Goal: Information Seeking & Learning: Check status

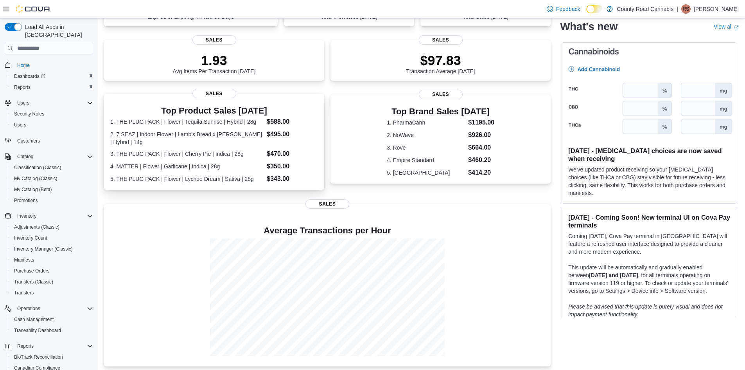
scroll to position [162, 0]
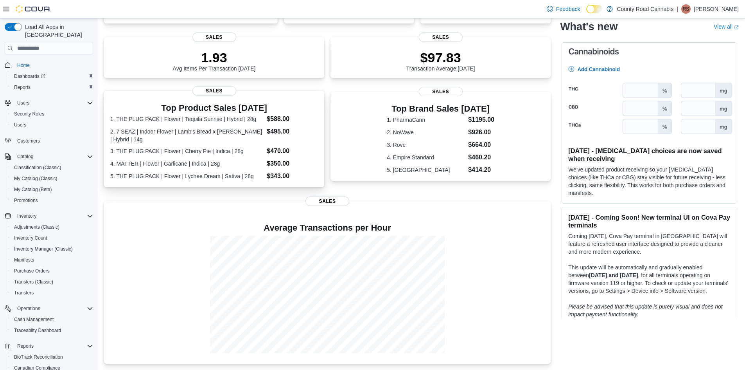
click at [244, 145] on dl "1. THE PLUG PACK | Flower | Tequila Sunrise | Hybrid | 28g $588.00 2. 7 SEAZ | …" at bounding box center [214, 147] width 208 height 66
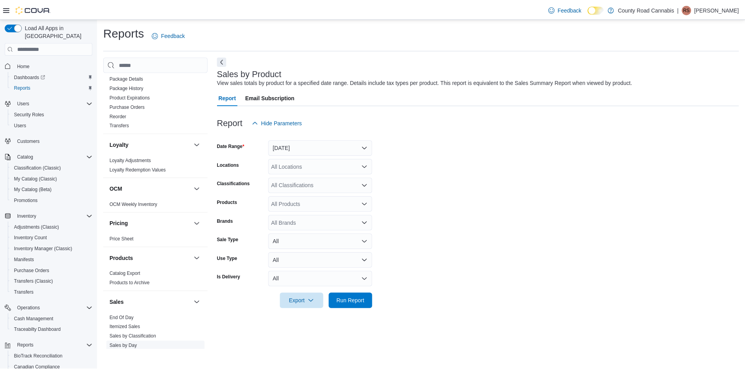
scroll to position [391, 0]
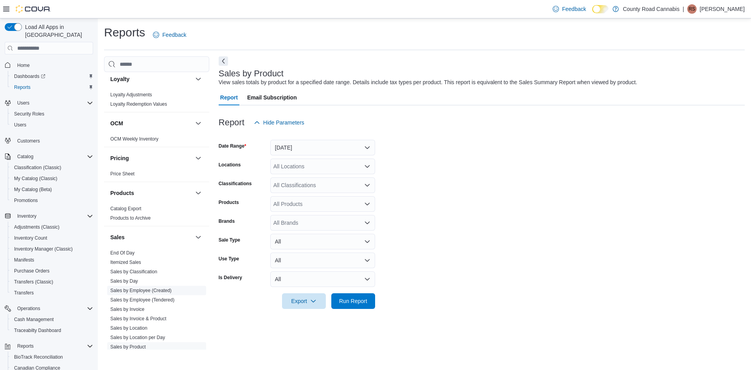
click at [163, 290] on link "Sales by Employee (Created)" at bounding box center [140, 289] width 61 height 5
drag, startPoint x: 298, startPoint y: 149, endPoint x: 295, endPoint y: 154, distance: 5.3
click at [298, 149] on button "Yesterday" at bounding box center [322, 148] width 105 height 16
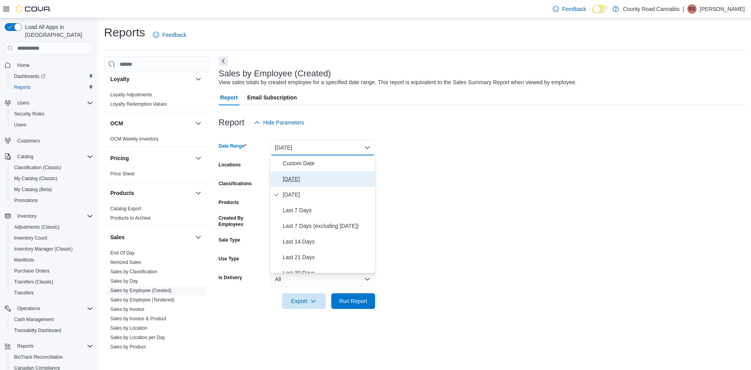
click at [293, 177] on span "[DATE]" at bounding box center [327, 178] width 89 height 9
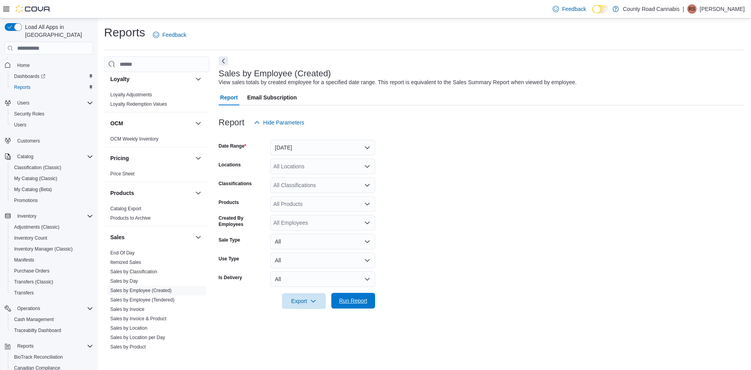
click at [356, 296] on span "Run Report" at bounding box center [353, 301] width 34 height 16
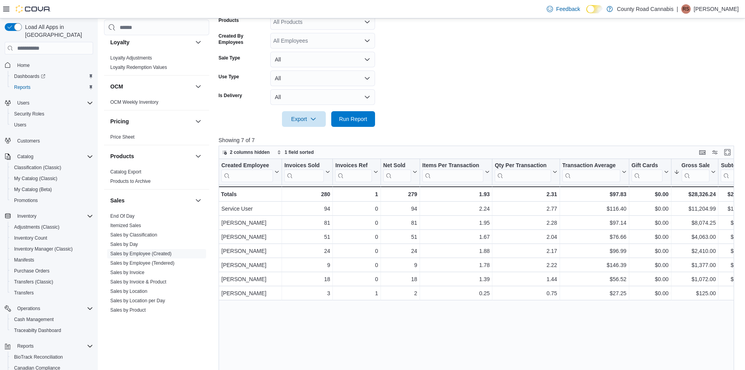
scroll to position [235, 0]
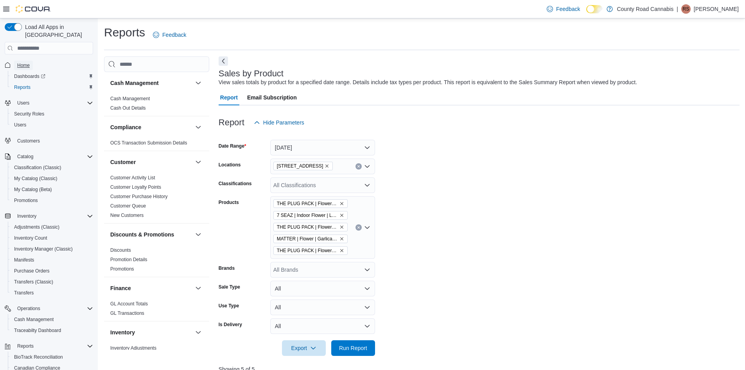
click at [23, 62] on span "Home" at bounding box center [23, 65] width 13 height 6
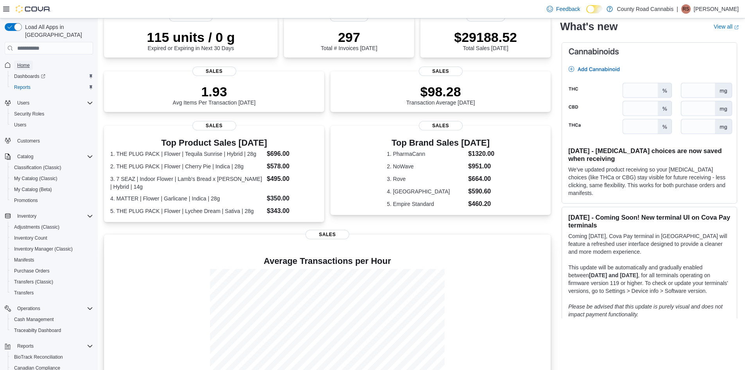
scroll to position [162, 0]
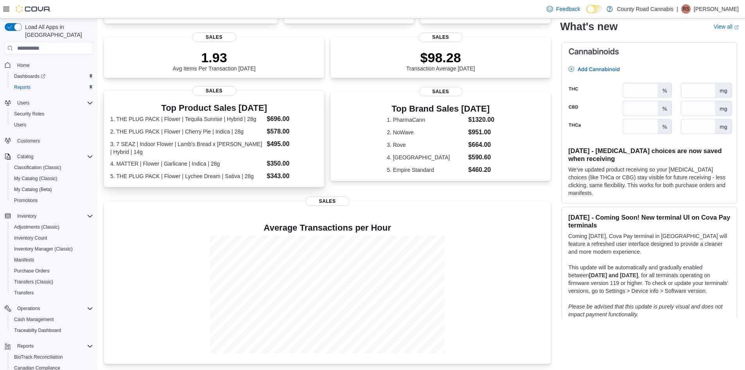
click at [207, 140] on dt "3. 7 SEAZ | Indoor Flower | Lamb's Bread x Critical Mass | Hybrid | 14g" at bounding box center [186, 148] width 153 height 16
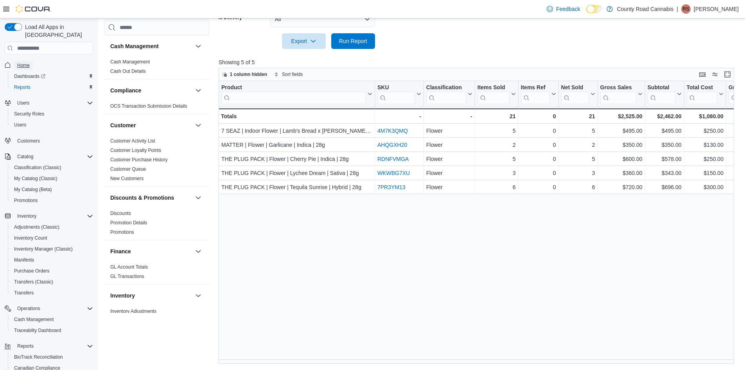
drag, startPoint x: 21, startPoint y: 55, endPoint x: 28, endPoint y: 45, distance: 11.5
click at [21, 62] on span "Home" at bounding box center [23, 65] width 13 height 6
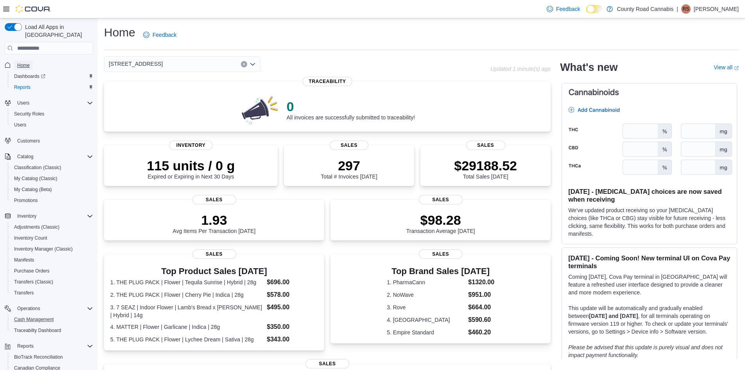
scroll to position [68, 0]
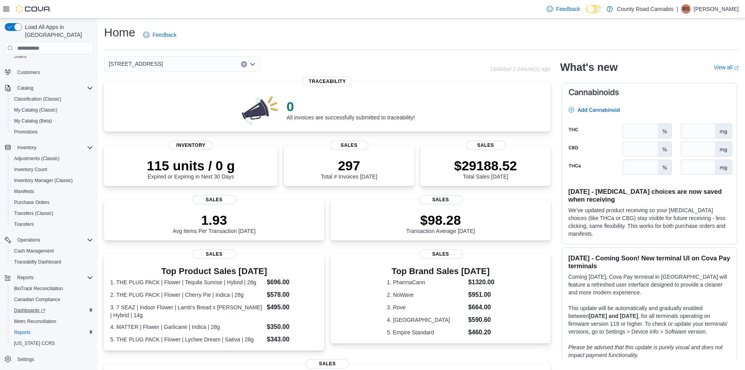
click at [69, 305] on div "Dashboards" at bounding box center [52, 309] width 82 height 9
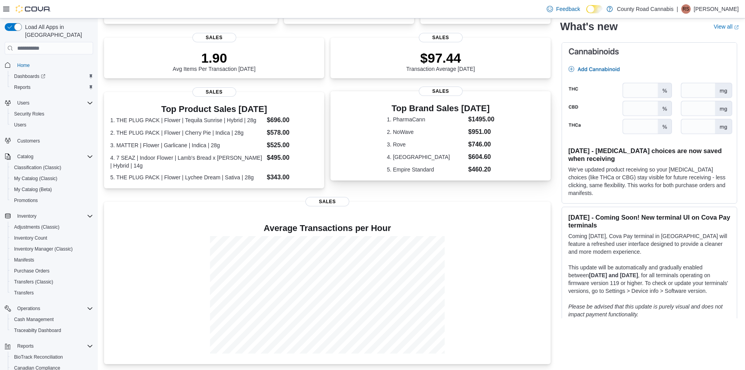
scroll to position [162, 0]
click at [189, 136] on dl "1. THE PLUG PACK | Flower | Tequila Sunrise | Hybrid | 28g $696.00 2. THE PLUG …" at bounding box center [214, 147] width 208 height 66
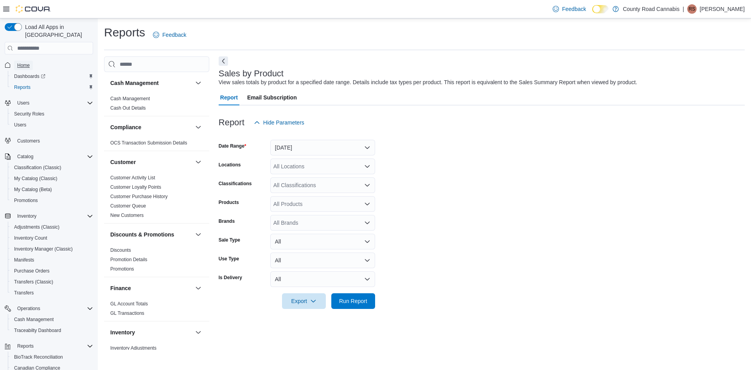
click at [23, 62] on span "Home" at bounding box center [23, 65] width 13 height 6
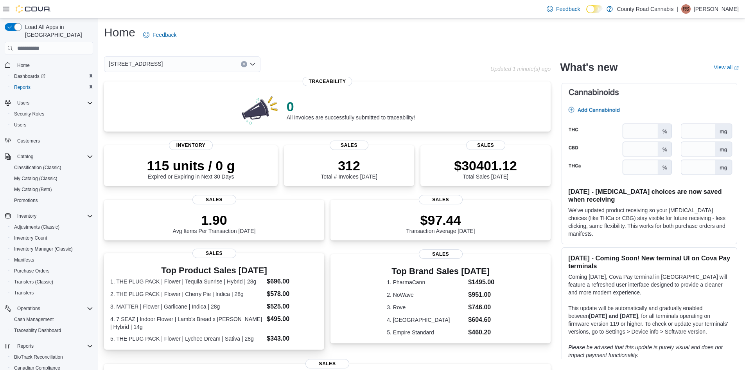
click at [224, 288] on dl "1. THE PLUG PACK | Flower | Tequila Sunrise | Hybrid | 28g $696.00 2. THE PLUG …" at bounding box center [214, 310] width 208 height 66
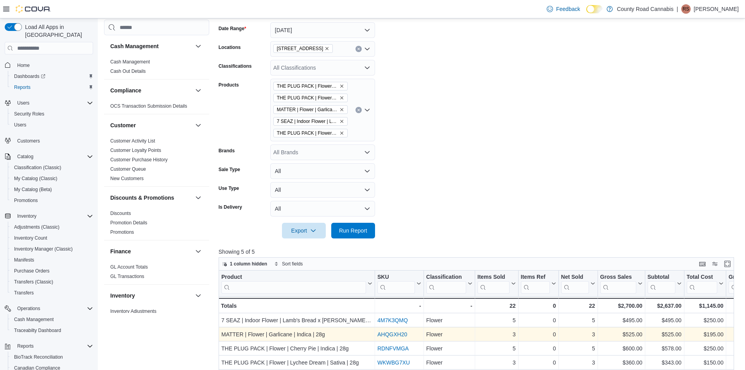
scroll to position [196, 0]
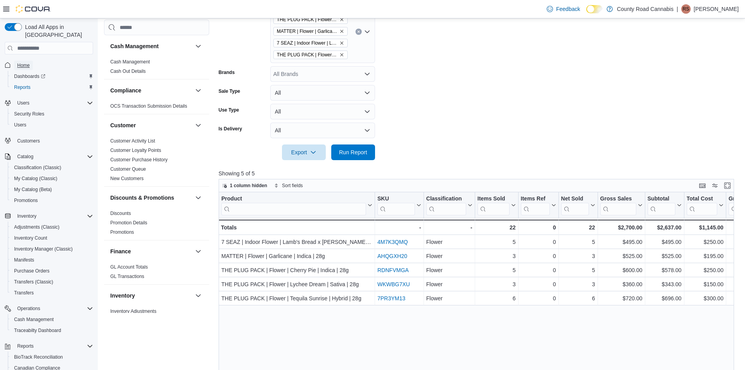
click at [25, 62] on span "Home" at bounding box center [23, 65] width 13 height 6
